Goal: Task Accomplishment & Management: Use online tool/utility

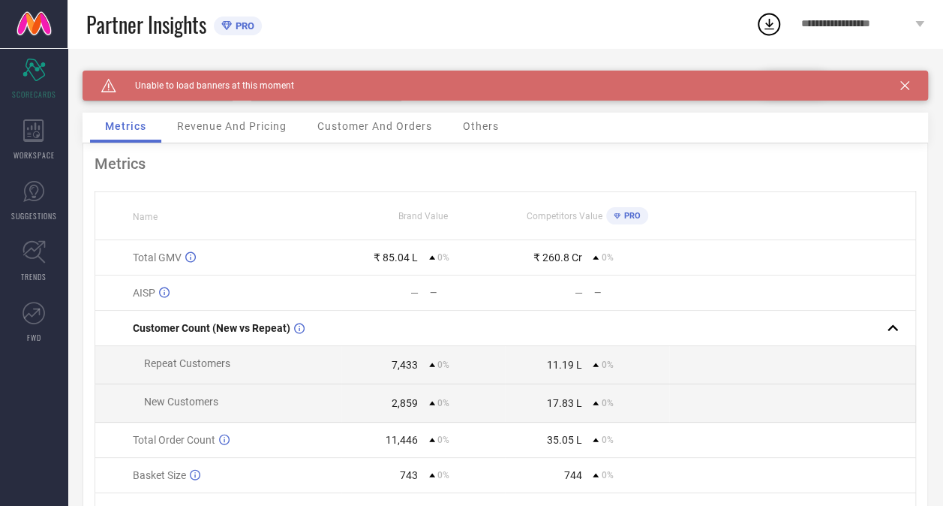
click at [909, 85] on icon at bounding box center [904, 85] width 9 height 9
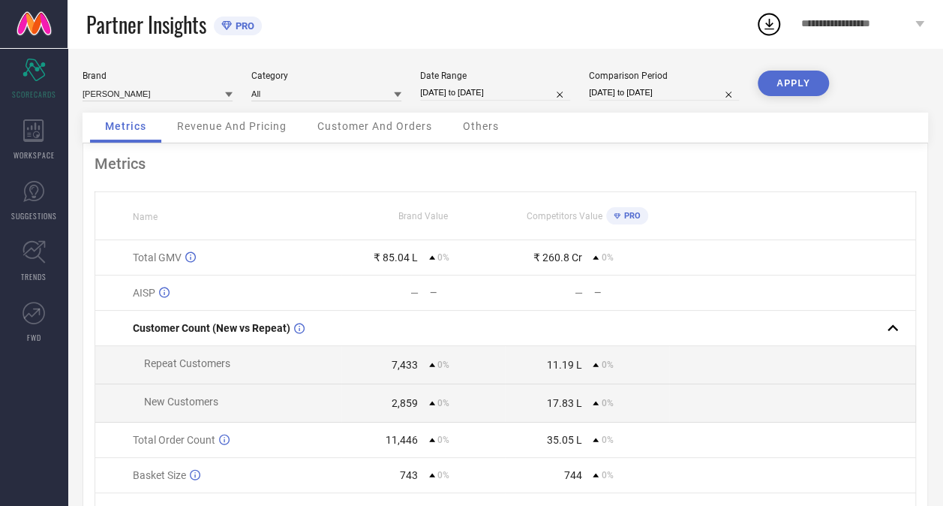
click at [782, 84] on button "APPLY" at bounding box center [793, 84] width 71 height 26
select select "3"
select select "2025"
select select "4"
select select "2025"
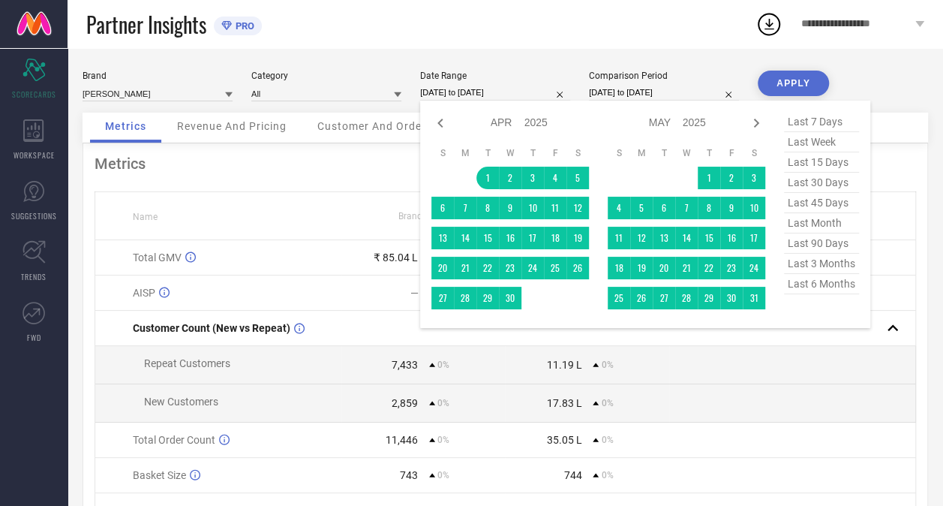
click at [474, 93] on input "[DATE] to [DATE]" at bounding box center [495, 93] width 150 height 16
click at [757, 122] on icon at bounding box center [756, 123] width 5 height 9
select select "4"
select select "2025"
select select "5"
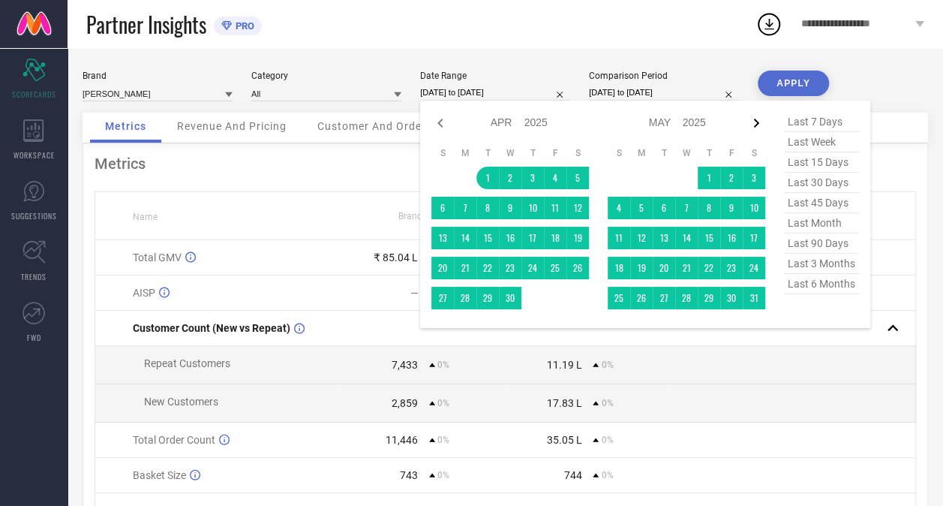
select select "2025"
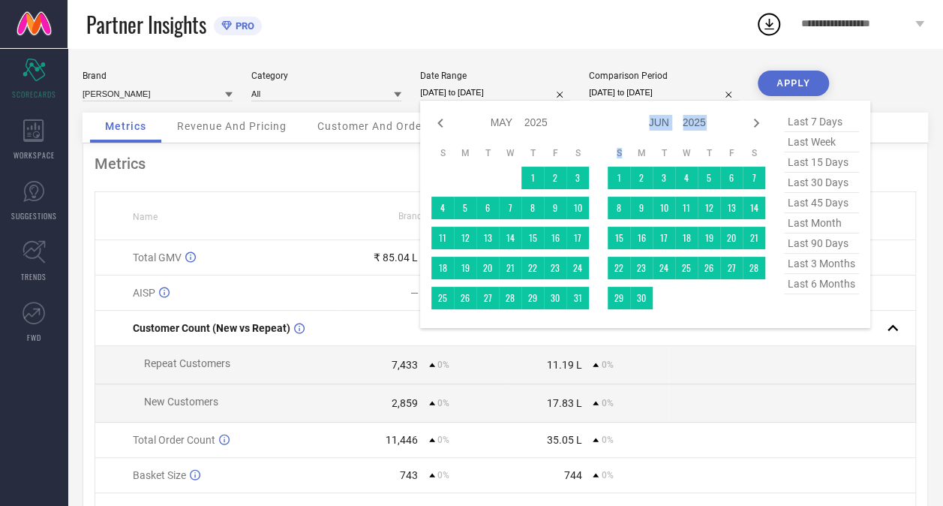
click at [757, 122] on icon at bounding box center [756, 123] width 5 height 9
select select "5"
select select "2025"
select select "6"
select select "2025"
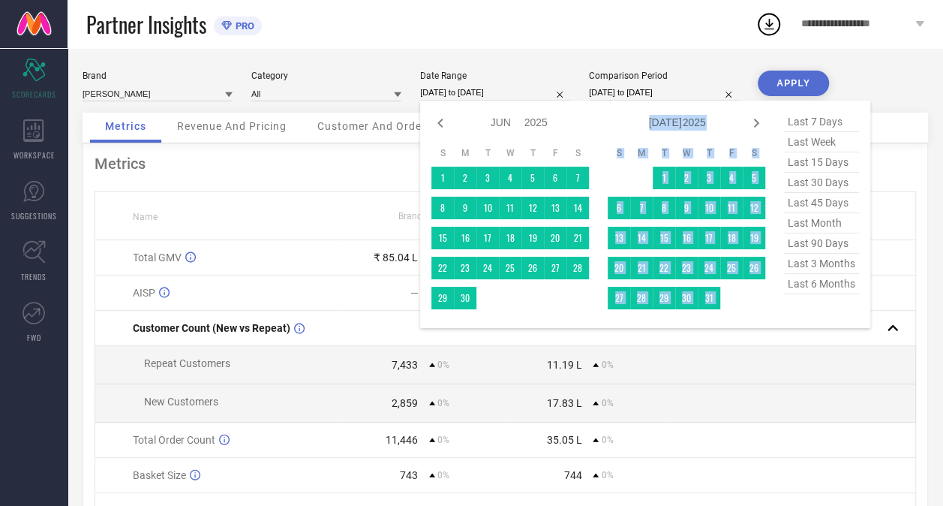
click at [757, 122] on icon at bounding box center [756, 123] width 5 height 9
select select "6"
select select "2025"
select select "7"
select select "2025"
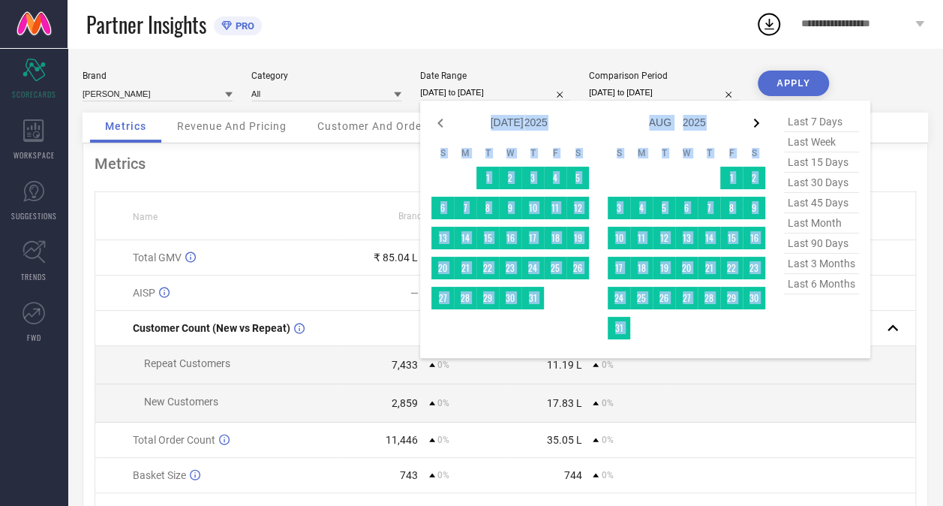
click at [753, 122] on icon at bounding box center [756, 123] width 18 height 18
select select "7"
select select "2025"
select select "8"
select select "2025"
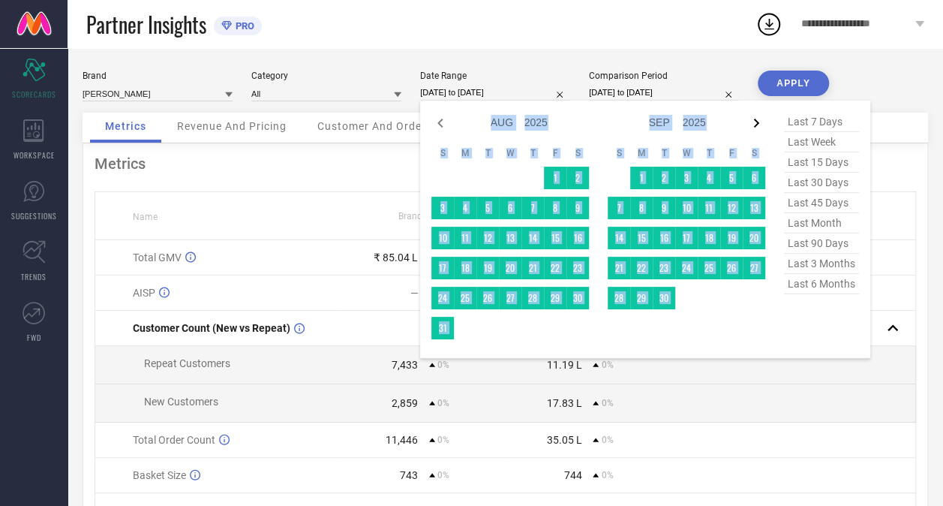
click at [753, 122] on icon at bounding box center [756, 123] width 18 height 18
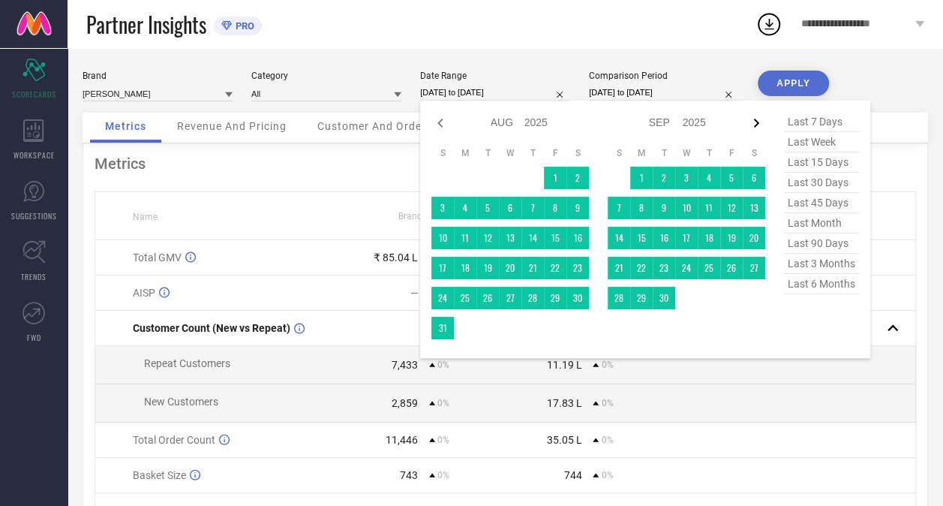
select select "8"
select select "2025"
select select "9"
select select "2025"
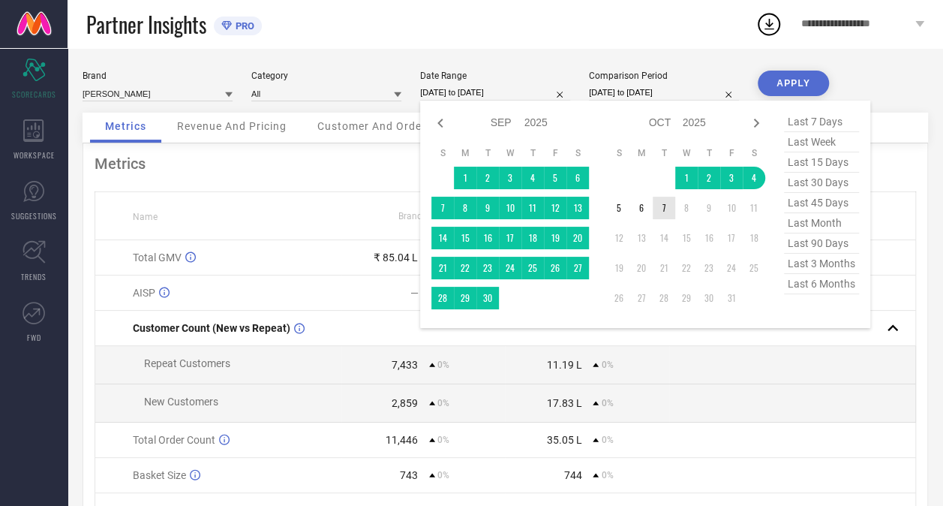
type input "After [DATE]"
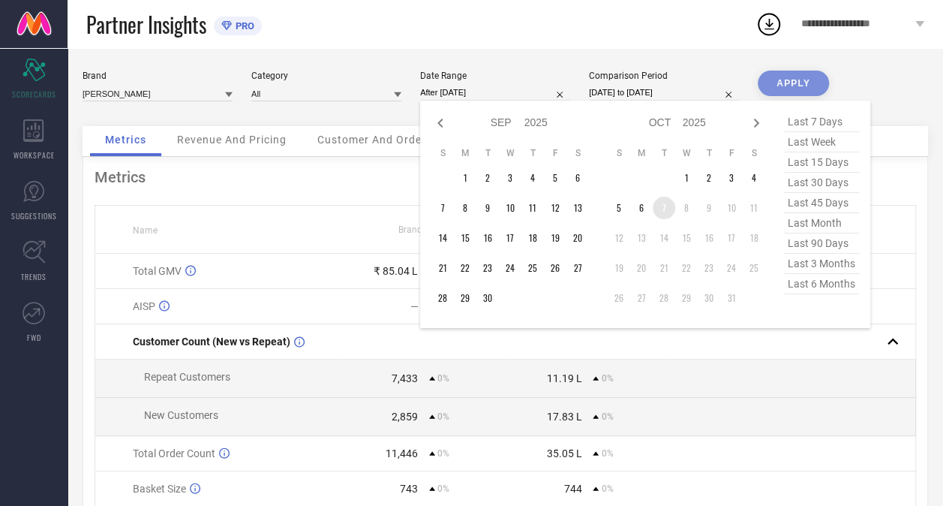
click at [665, 211] on td "7" at bounding box center [664, 208] width 23 height 23
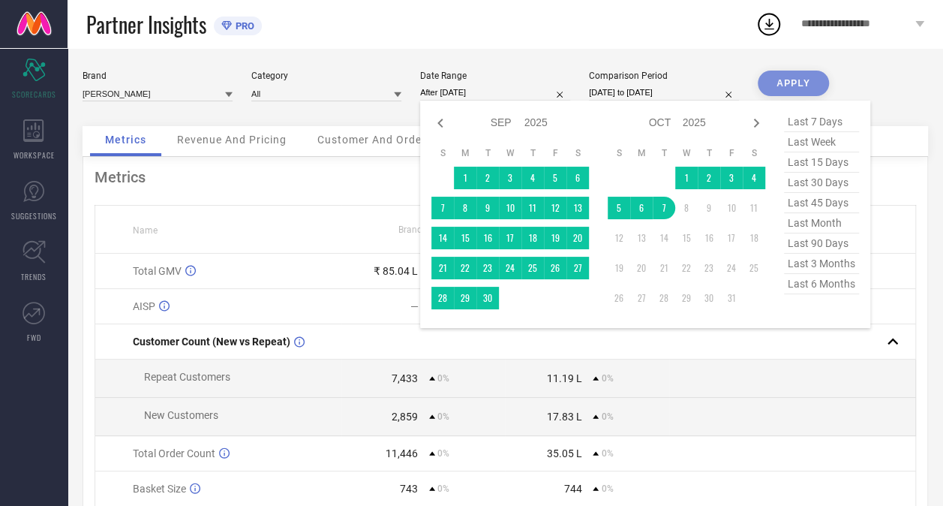
click at [455, 94] on input "After [DATE]" at bounding box center [495, 93] width 150 height 16
click at [453, 92] on input "After [DATE]" at bounding box center [495, 93] width 150 height 16
click at [438, 122] on icon at bounding box center [440, 123] width 18 height 18
select select "7"
select select "2025"
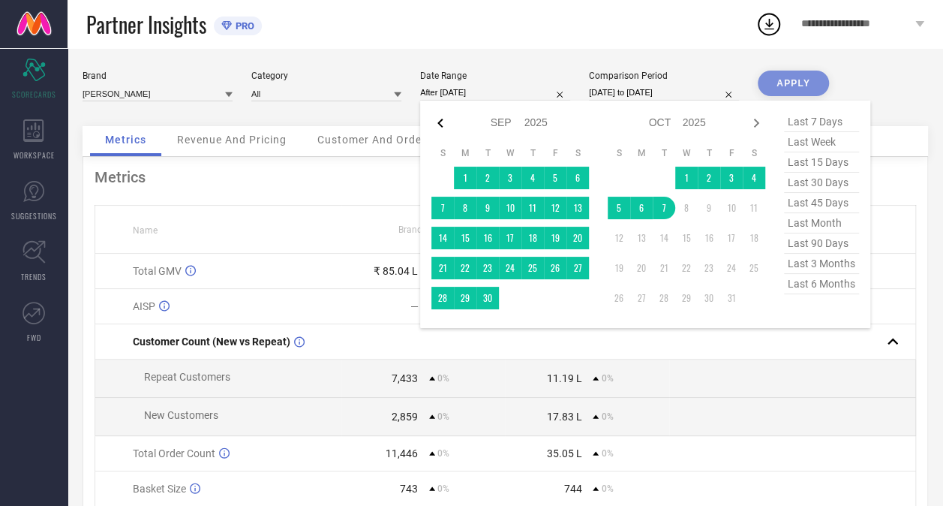
select select "8"
select select "2025"
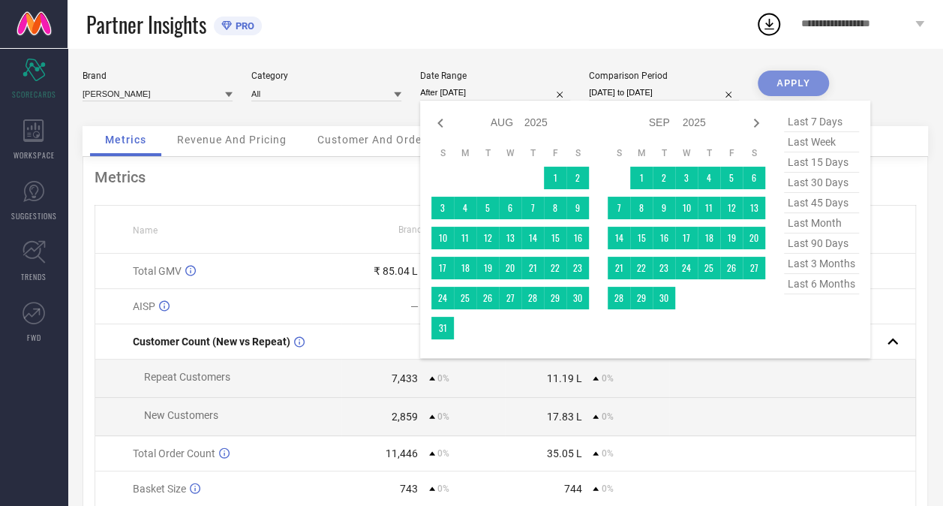
click at [438, 122] on icon at bounding box center [440, 123] width 18 height 18
select select "5"
select select "2025"
select select "6"
select select "2025"
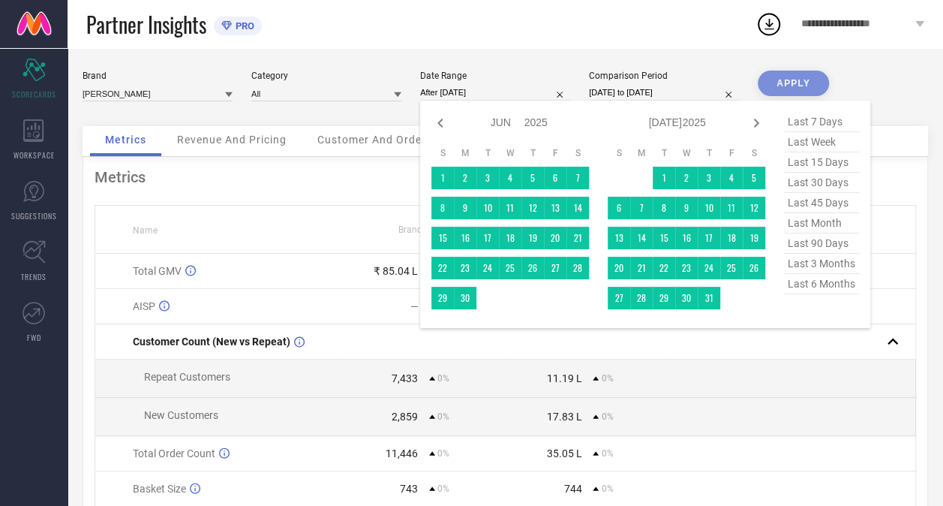
click at [438, 122] on icon at bounding box center [440, 123] width 18 height 18
select select "4"
select select "2025"
select select "5"
select select "2025"
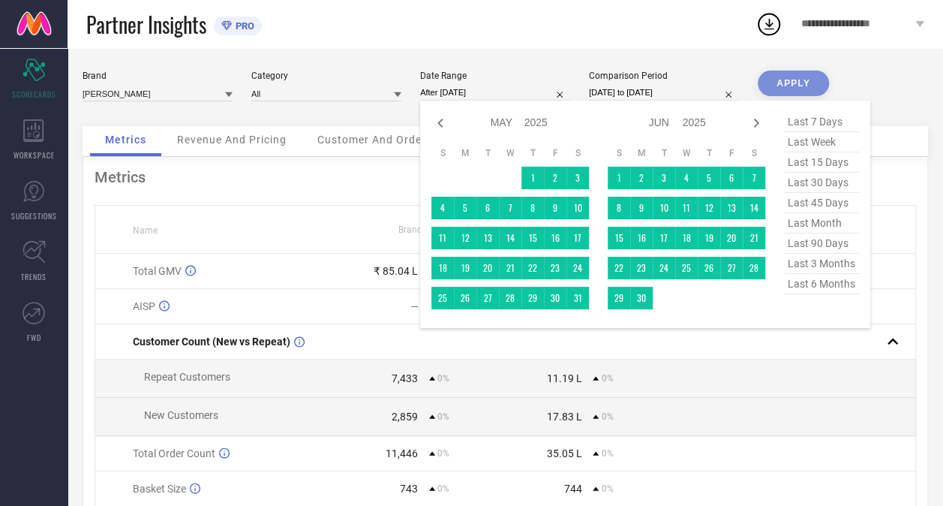
click at [438, 122] on icon at bounding box center [440, 123] width 18 height 18
select select "3"
select select "2025"
select select "4"
select select "2025"
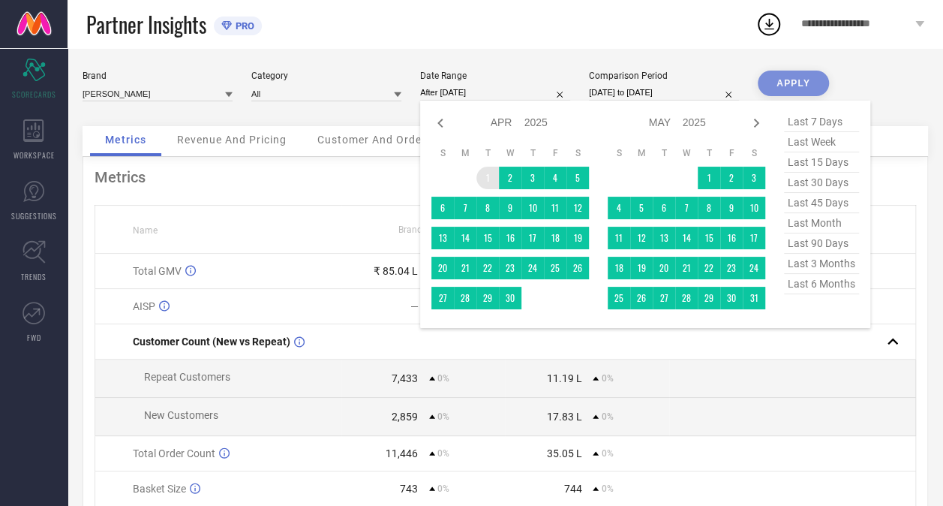
type input "[DATE] to [DATE]"
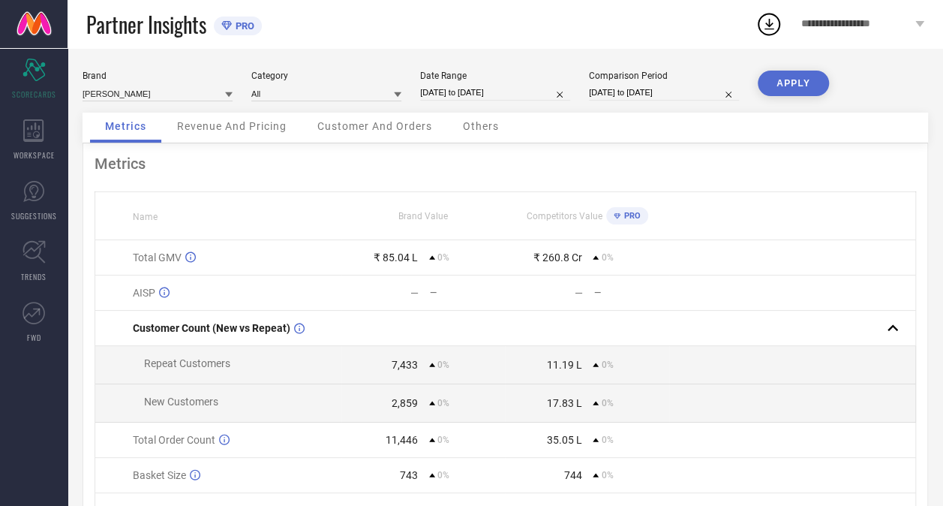
select select "3"
select select "2025"
select select "4"
select select "2025"
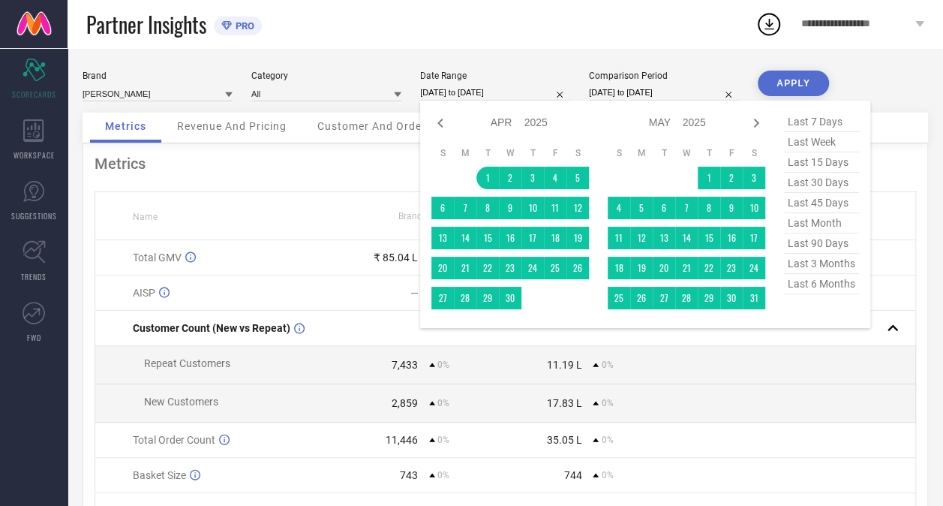
click at [512, 90] on input "[DATE] to [DATE]" at bounding box center [495, 93] width 150 height 16
select select "3"
select select "2025"
select select "4"
select select "2025"
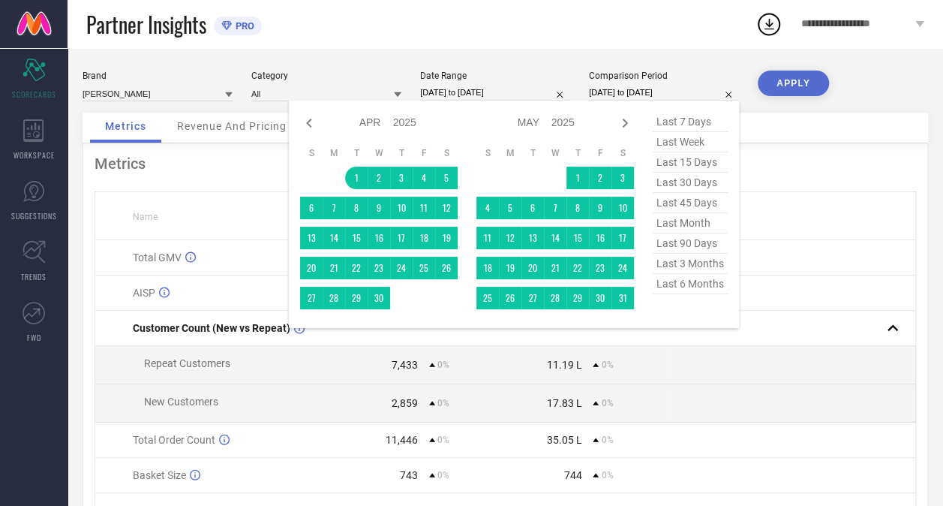
click at [628, 92] on input "[DATE] to [DATE]" at bounding box center [664, 93] width 150 height 16
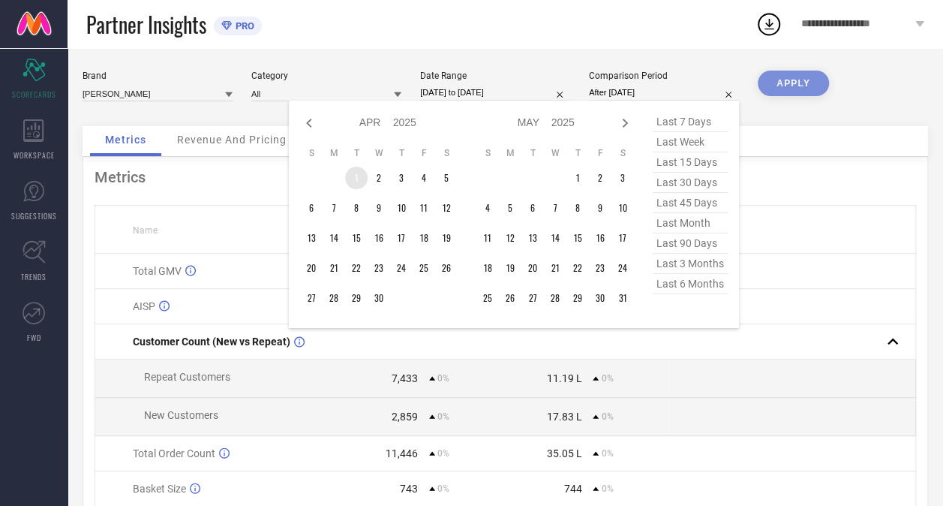
type input "After [DATE]"
click at [353, 173] on td "1" at bounding box center [356, 178] width 23 height 23
click at [630, 95] on input "After [DATE]" at bounding box center [664, 93] width 150 height 16
click at [612, 89] on input "After [DATE]" at bounding box center [664, 93] width 150 height 16
click at [605, 87] on input "After [DATE]" at bounding box center [664, 93] width 150 height 16
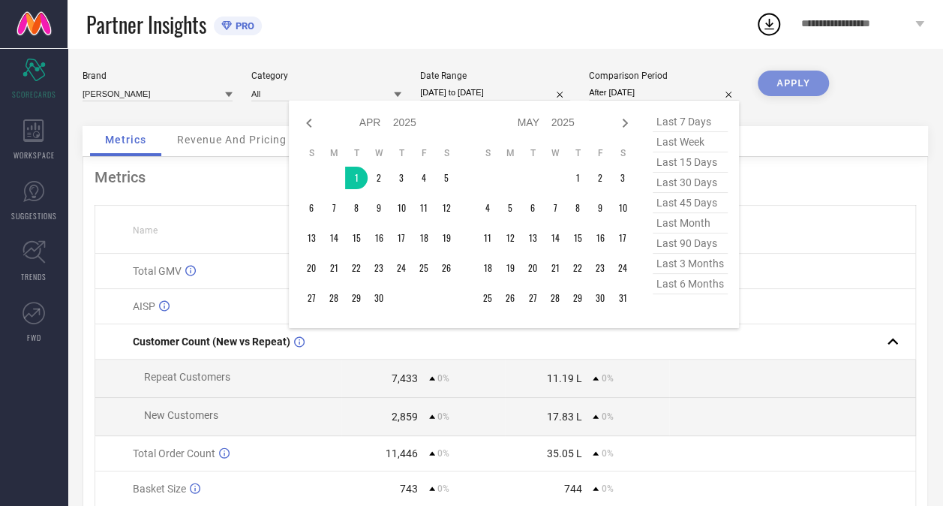
click at [660, 95] on input "After [DATE]" at bounding box center [664, 93] width 150 height 16
click at [627, 125] on icon at bounding box center [625, 123] width 18 height 18
select select "4"
select select "2025"
select select "5"
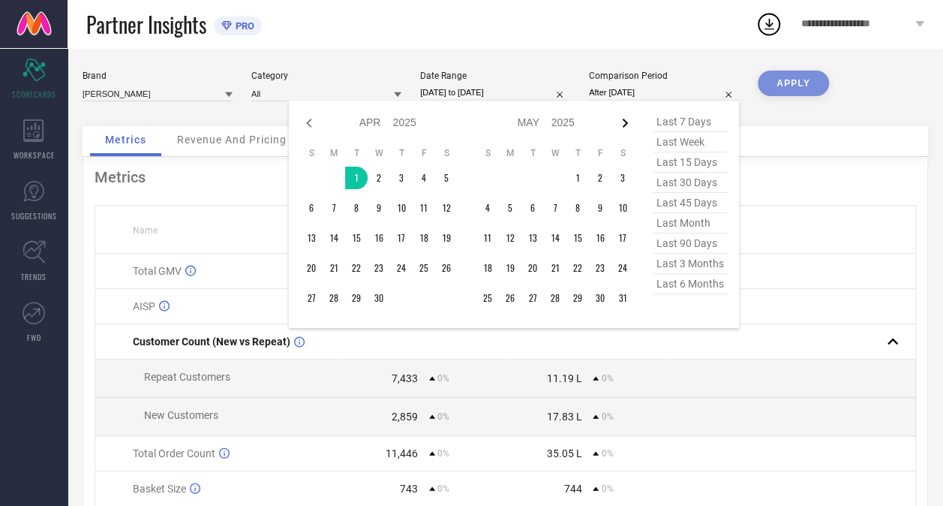
select select "2025"
click at [627, 125] on icon at bounding box center [625, 123] width 18 height 18
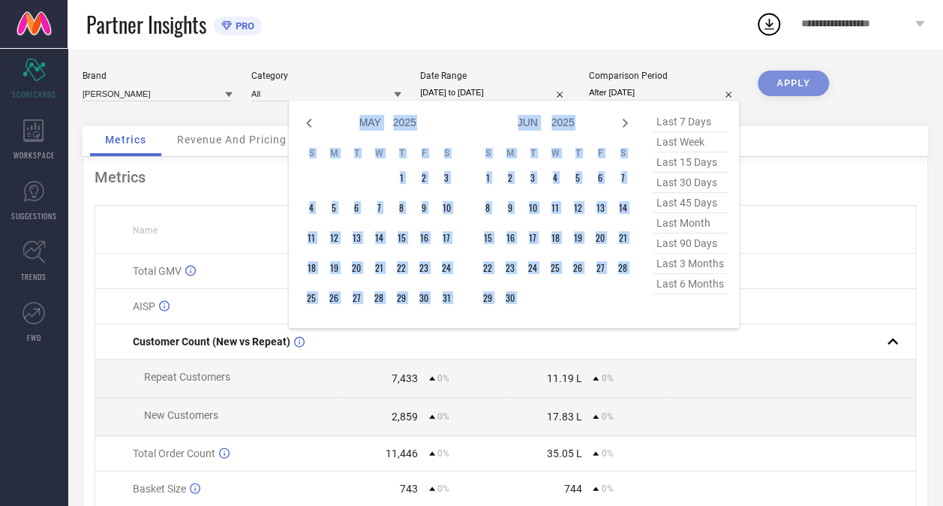
select select "5"
select select "2025"
select select "6"
select select "2025"
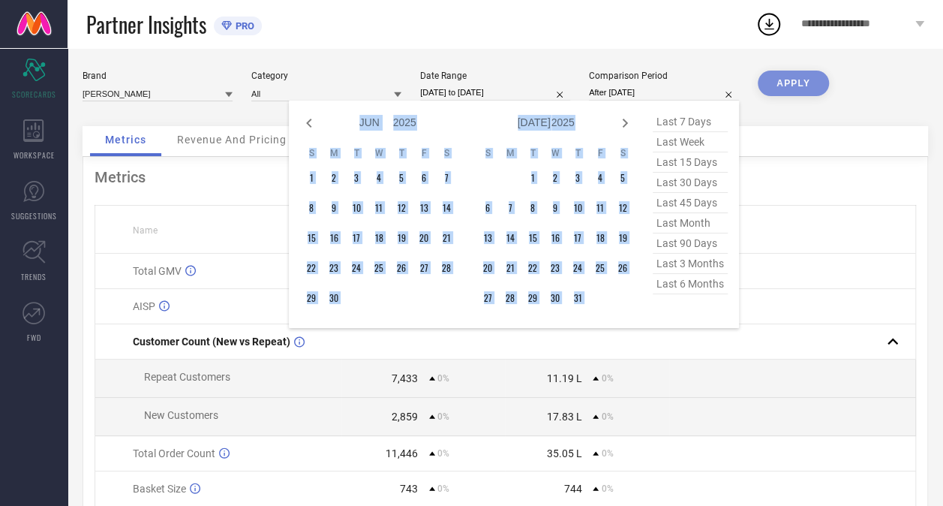
click at [627, 125] on icon at bounding box center [625, 123] width 18 height 18
select select "6"
select select "2025"
select select "7"
select select "2025"
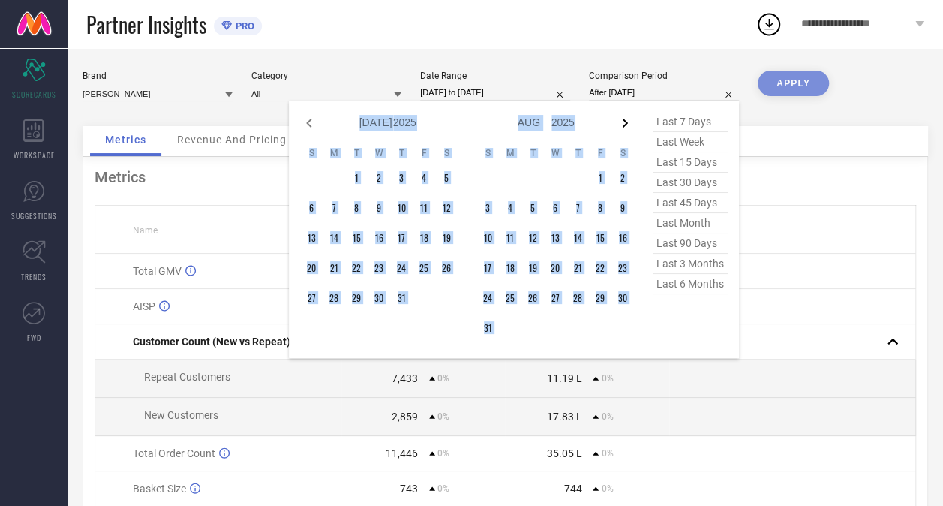
click at [627, 125] on icon at bounding box center [625, 123] width 18 height 18
select select "7"
select select "2025"
select select "8"
select select "2025"
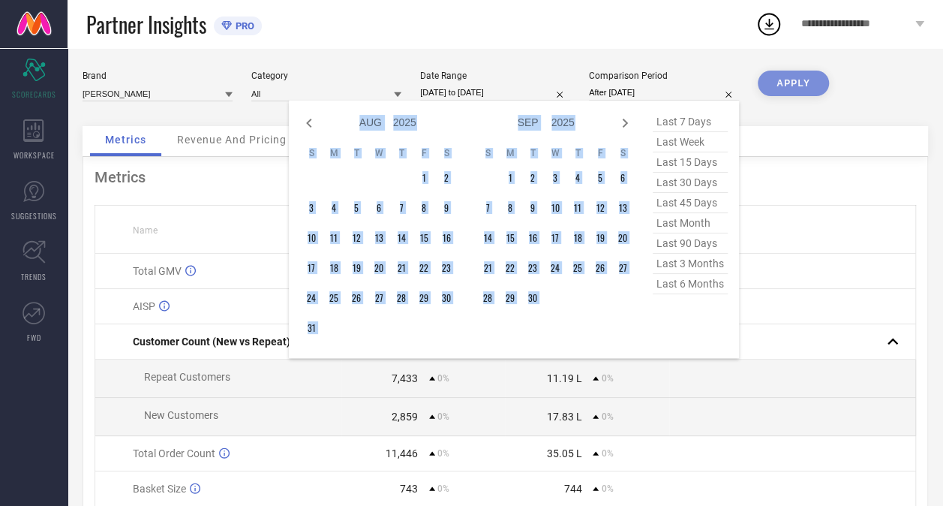
click at [627, 125] on icon at bounding box center [625, 123] width 18 height 18
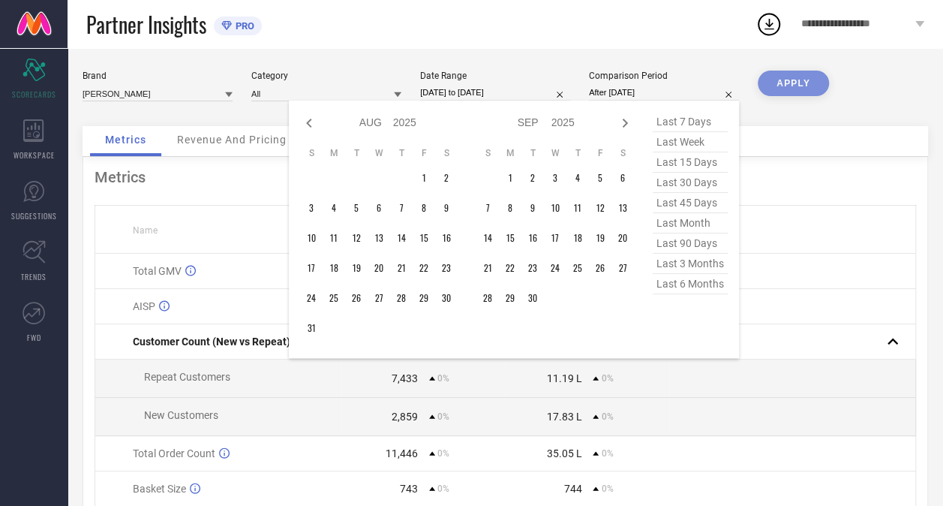
select select "8"
select select "2025"
select select "9"
select select "2025"
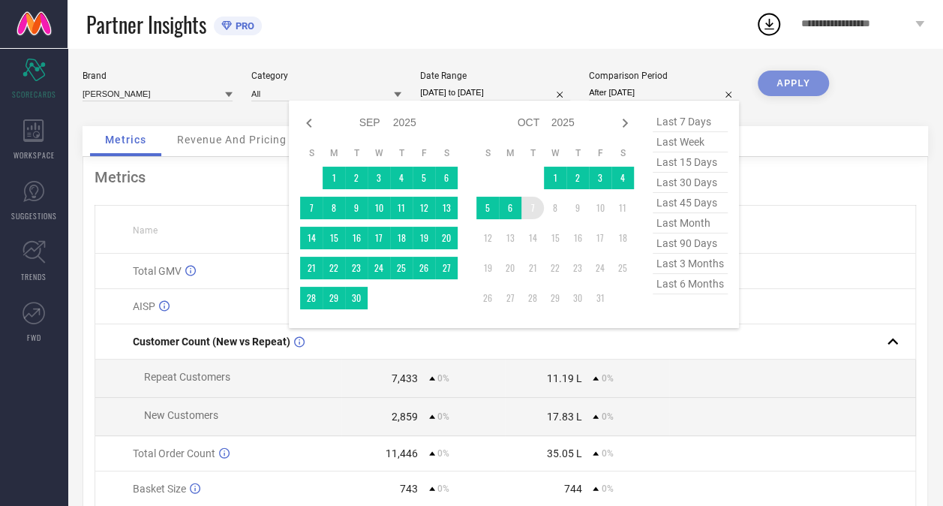
type input "[DATE] to [DATE]"
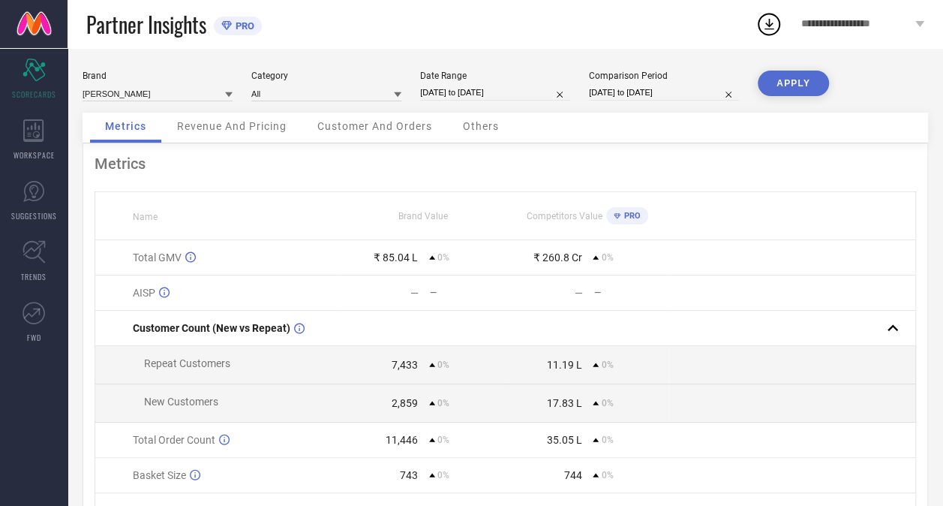
click at [798, 80] on button "APPLY" at bounding box center [793, 84] width 71 height 26
click at [262, 129] on span "Revenue And Pricing" at bounding box center [232, 126] width 110 height 12
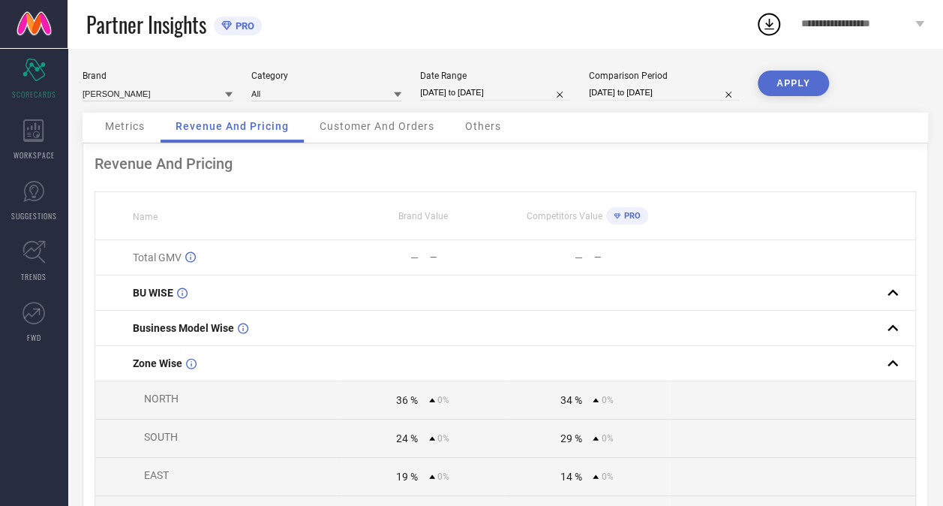
click at [483, 132] on span "Others" at bounding box center [483, 126] width 36 height 12
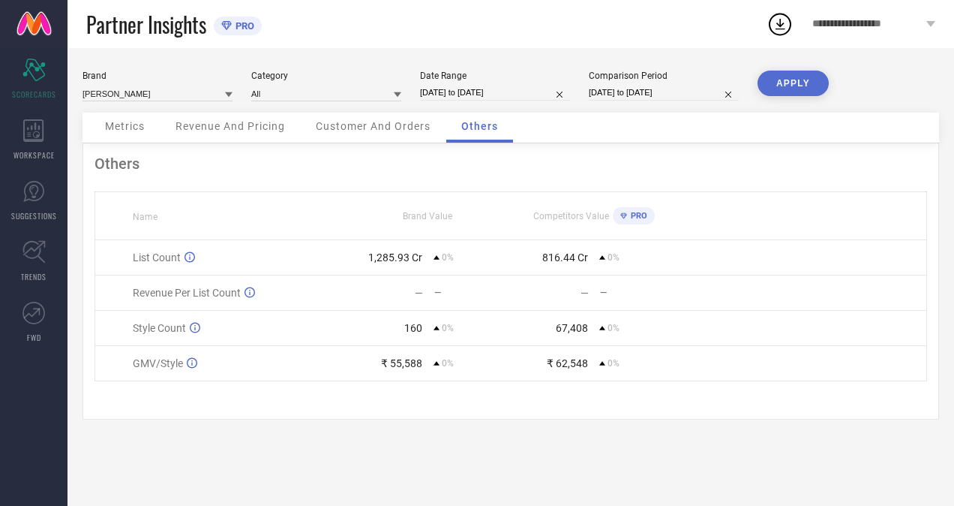
click at [126, 131] on span "Metrics" at bounding box center [125, 126] width 40 height 12
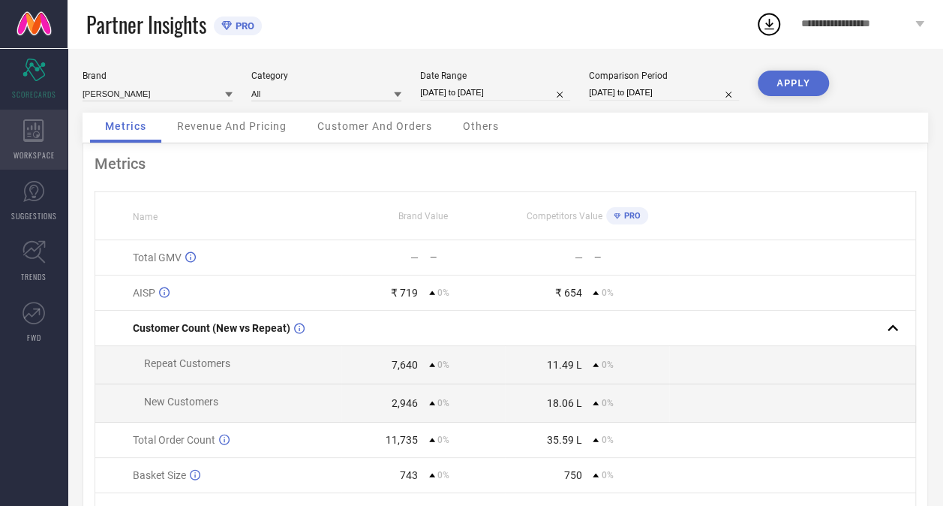
click at [32, 140] on icon at bounding box center [33, 130] width 20 height 23
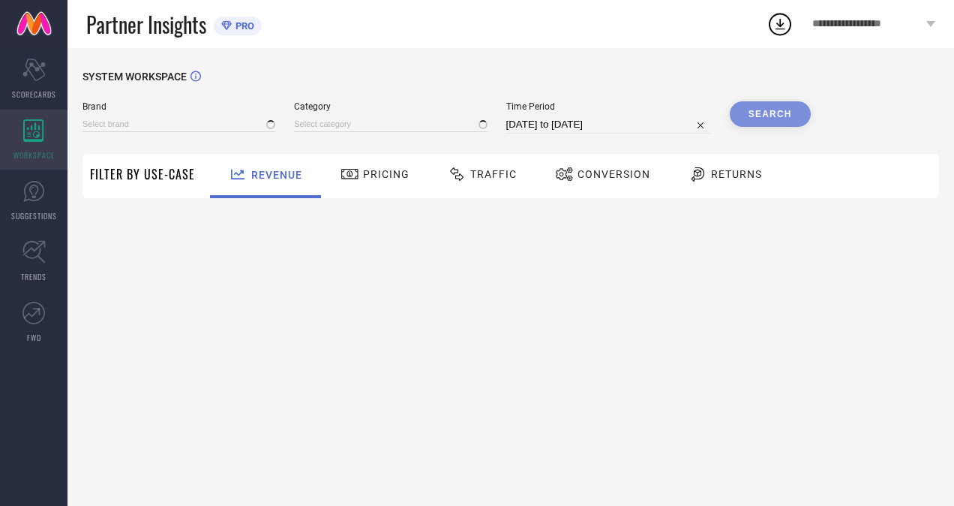
type input "[PERSON_NAME]"
type input "All"
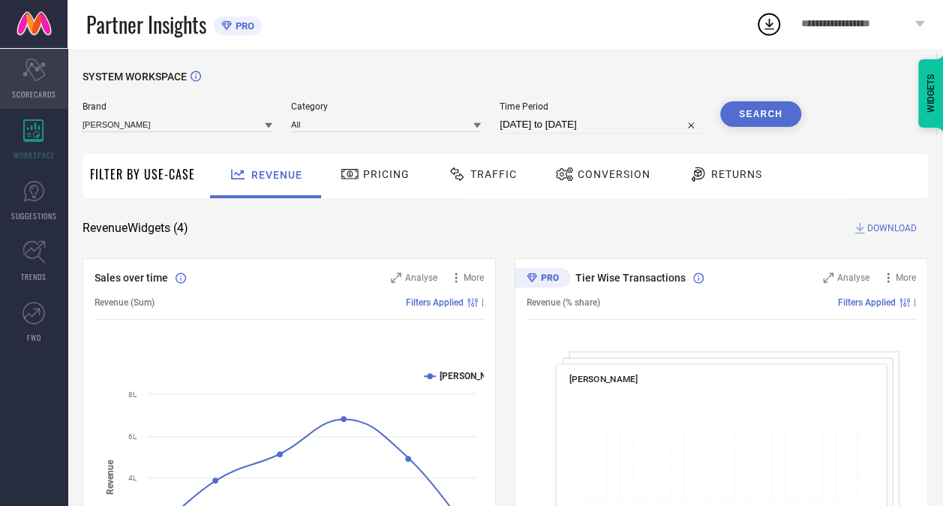
click at [39, 78] on icon at bounding box center [34, 70] width 23 height 23
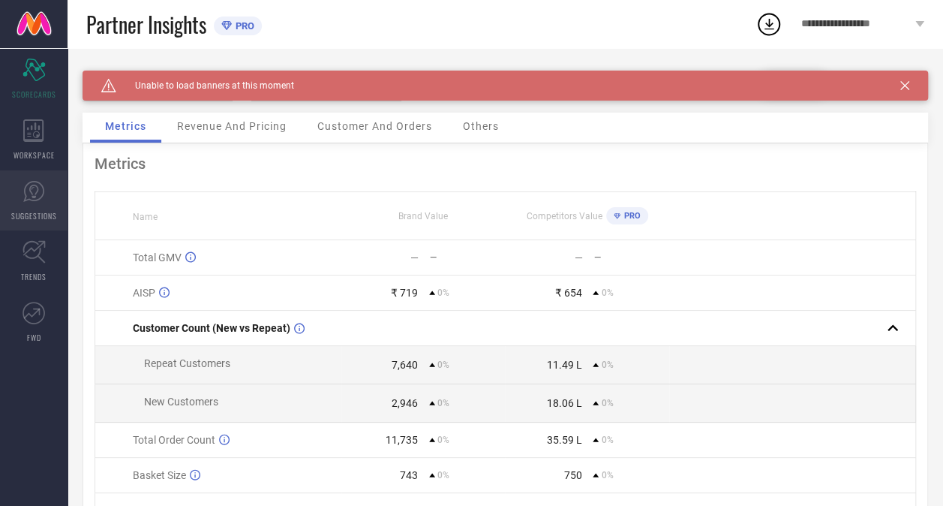
click at [29, 199] on icon at bounding box center [33, 191] width 21 height 21
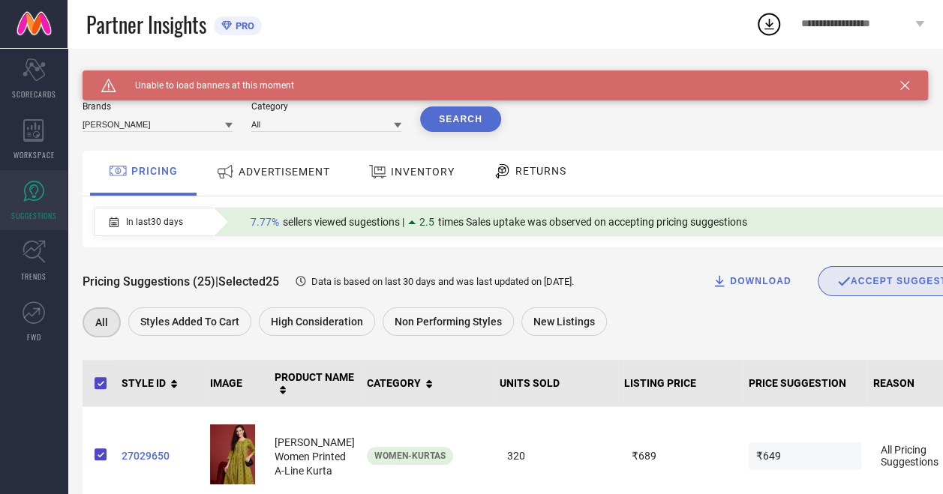
click at [32, 196] on icon at bounding box center [33, 192] width 9 height 14
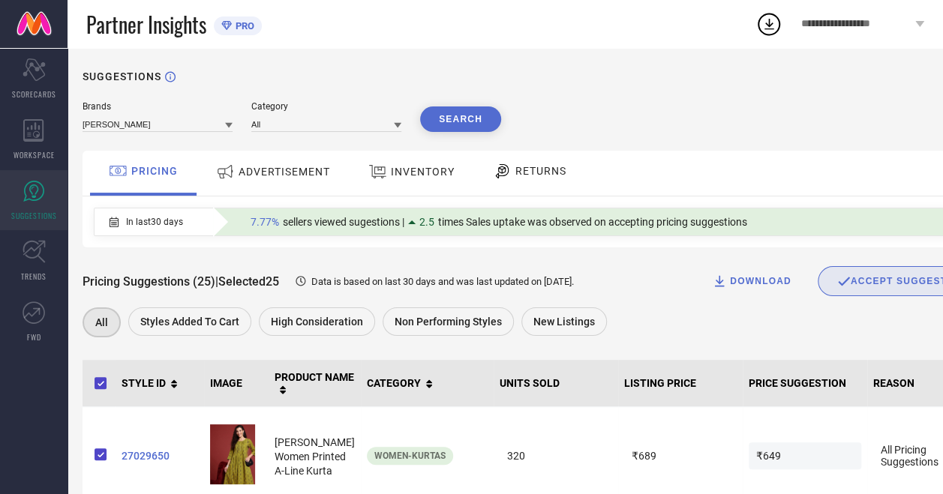
click at [867, 287] on div "ACCEPT SUGGESTIONS" at bounding box center [904, 282] width 135 height 14
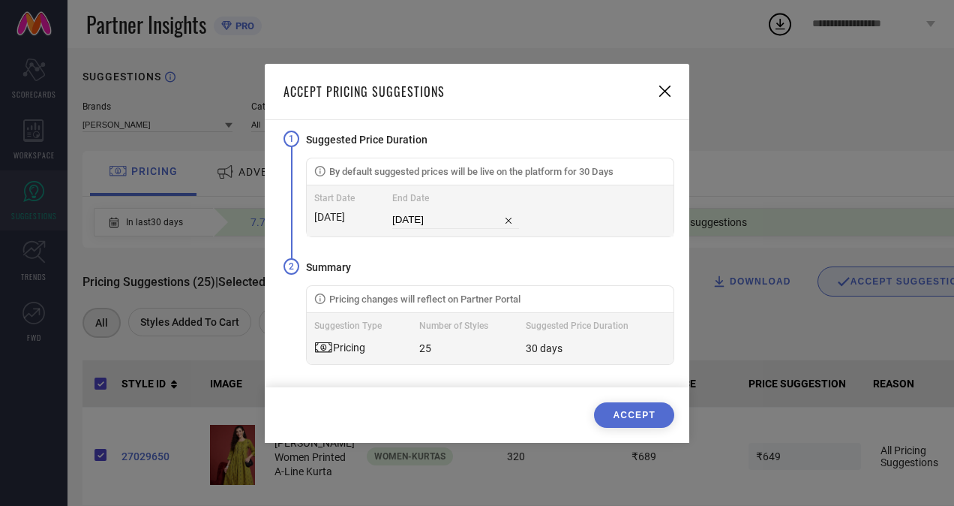
click at [662, 91] on icon at bounding box center [664, 91] width 11 height 11
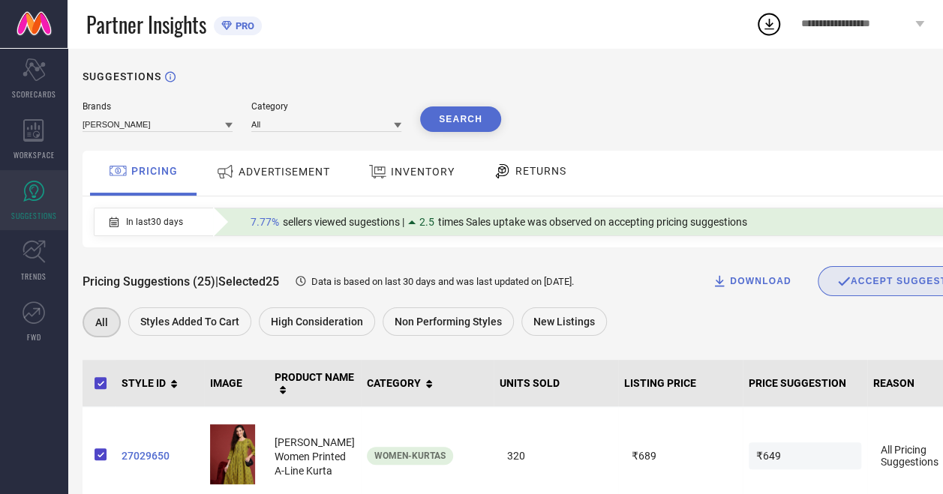
click at [837, 287] on div "ACCEPT SUGGESTIONS" at bounding box center [904, 282] width 135 height 14
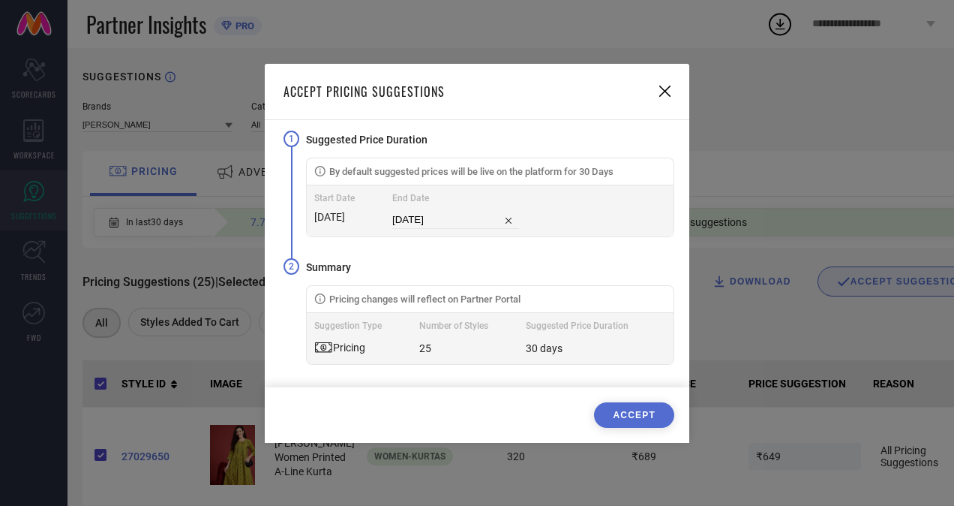
click at [635, 414] on button "ACCEPT" at bounding box center [634, 415] width 80 height 26
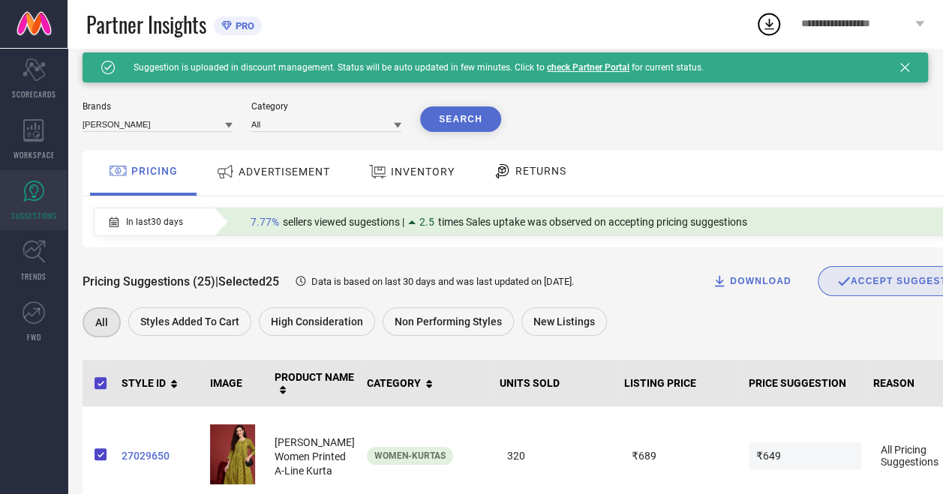
click at [591, 67] on link "check Partner Portal" at bounding box center [588, 67] width 83 height 11
